Goal: Check status

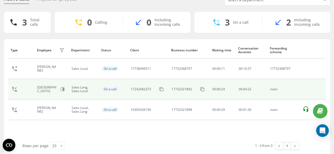
scroll to position [26, 0]
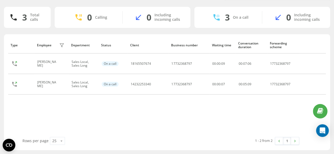
scroll to position [30, 0]
